Goal: Navigation & Orientation: Go to known website

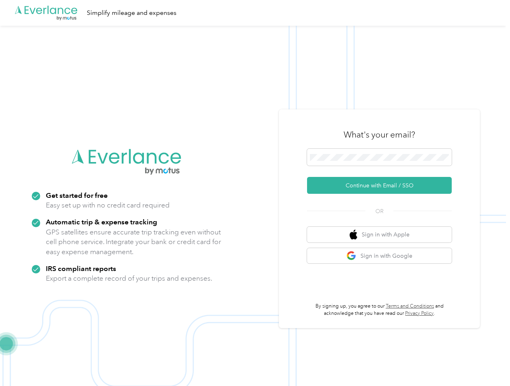
click at [255, 193] on img at bounding box center [253, 219] width 506 height 386
click at [255, 13] on div ".cls-1 { fill: #00adee; } .cls-2 { fill: #fff; } .cls-3 { fill: #707372; } .cls…" at bounding box center [253, 13] width 506 height 26
click at [383, 185] on button "Continue with Email / SSO" at bounding box center [379, 185] width 145 height 17
click at [383, 234] on button "Sign in with Apple" at bounding box center [379, 235] width 145 height 16
click at [383, 256] on button "Sign in with Google" at bounding box center [379, 256] width 145 height 16
